Goal: Information Seeking & Learning: Learn about a topic

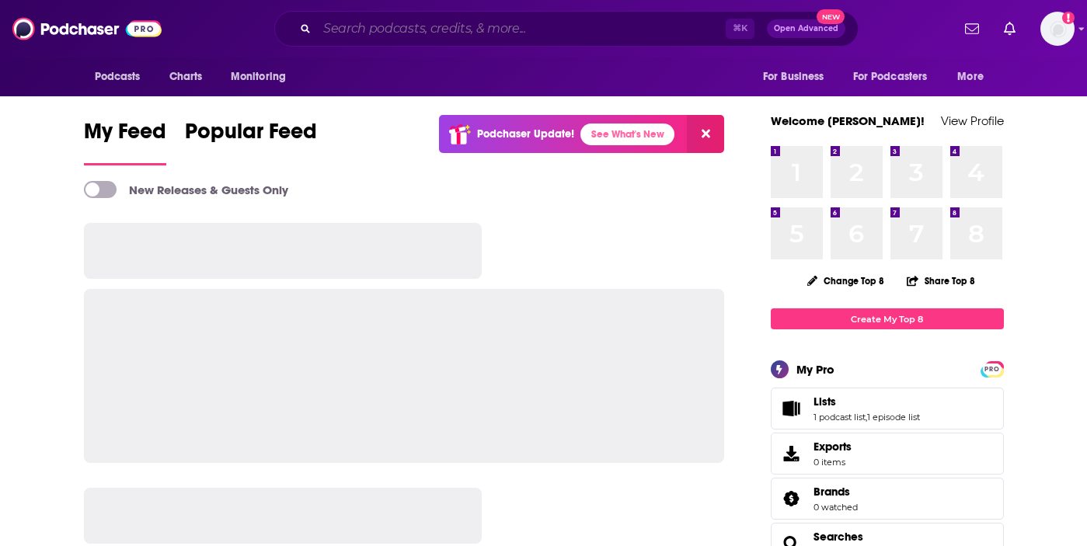
click at [361, 27] on input "Search podcasts, credits, & more..." at bounding box center [521, 28] width 409 height 25
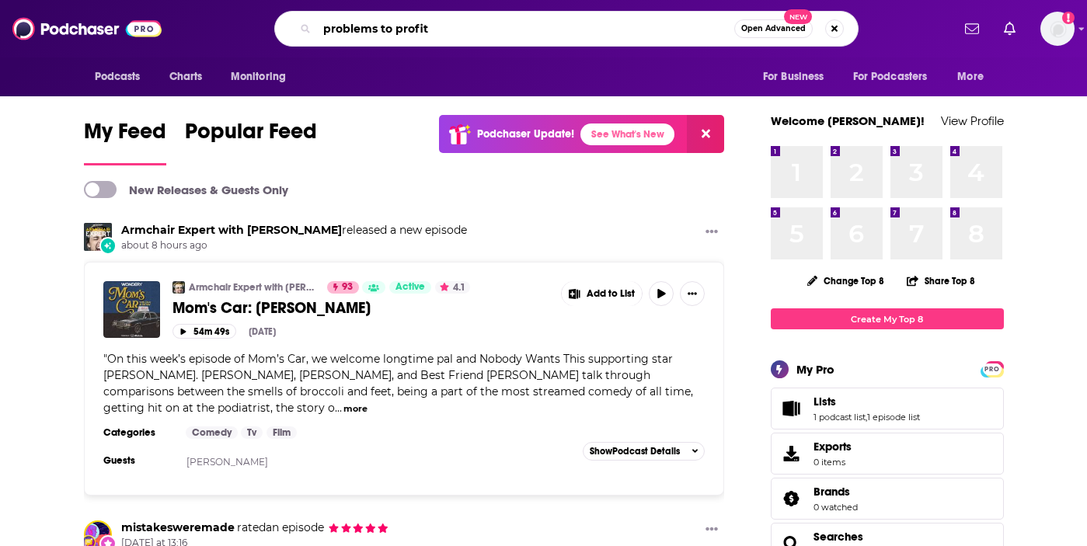
type input "problems to profit"
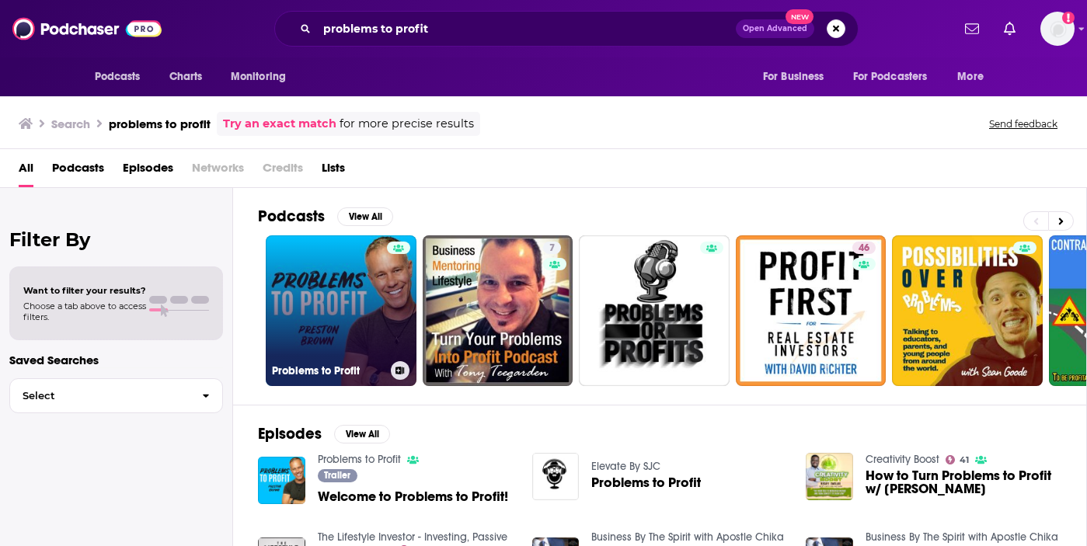
click at [323, 311] on link "Problems to Profit" at bounding box center [341, 310] width 151 height 151
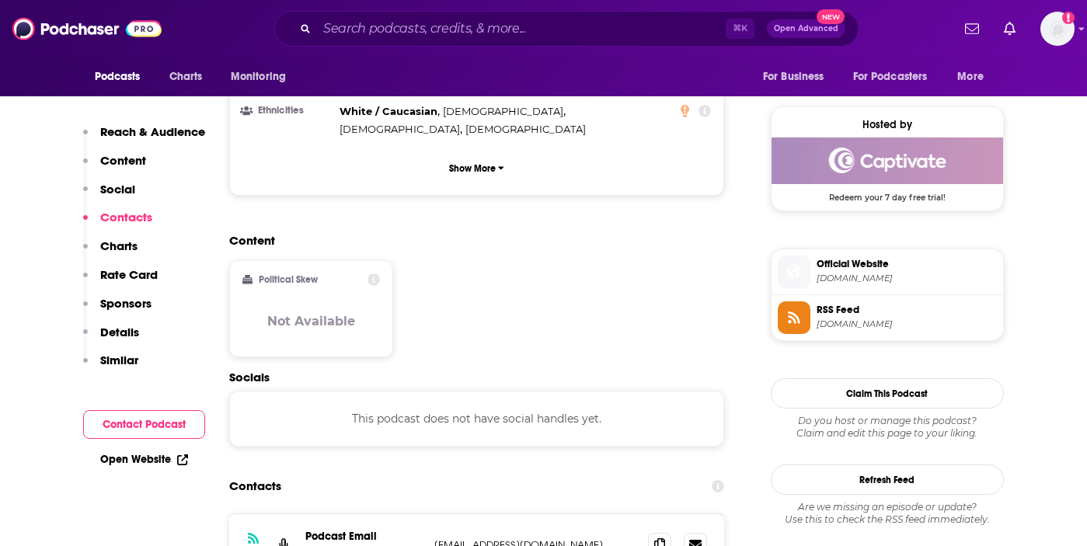
scroll to position [1299, 0]
